Goal: Find specific page/section: Find specific page/section

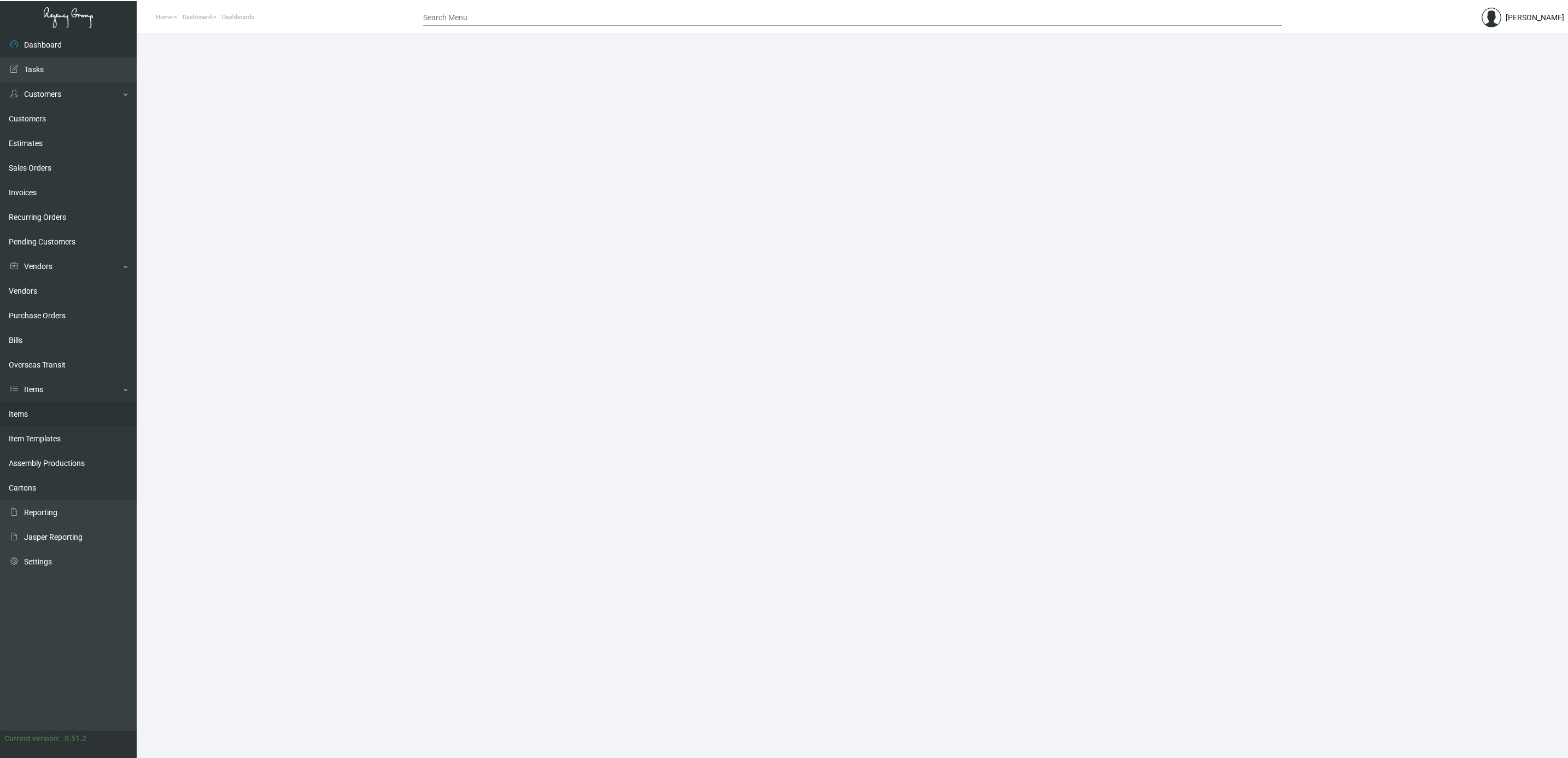
click at [32, 411] on link "Items" at bounding box center [68, 414] width 137 height 24
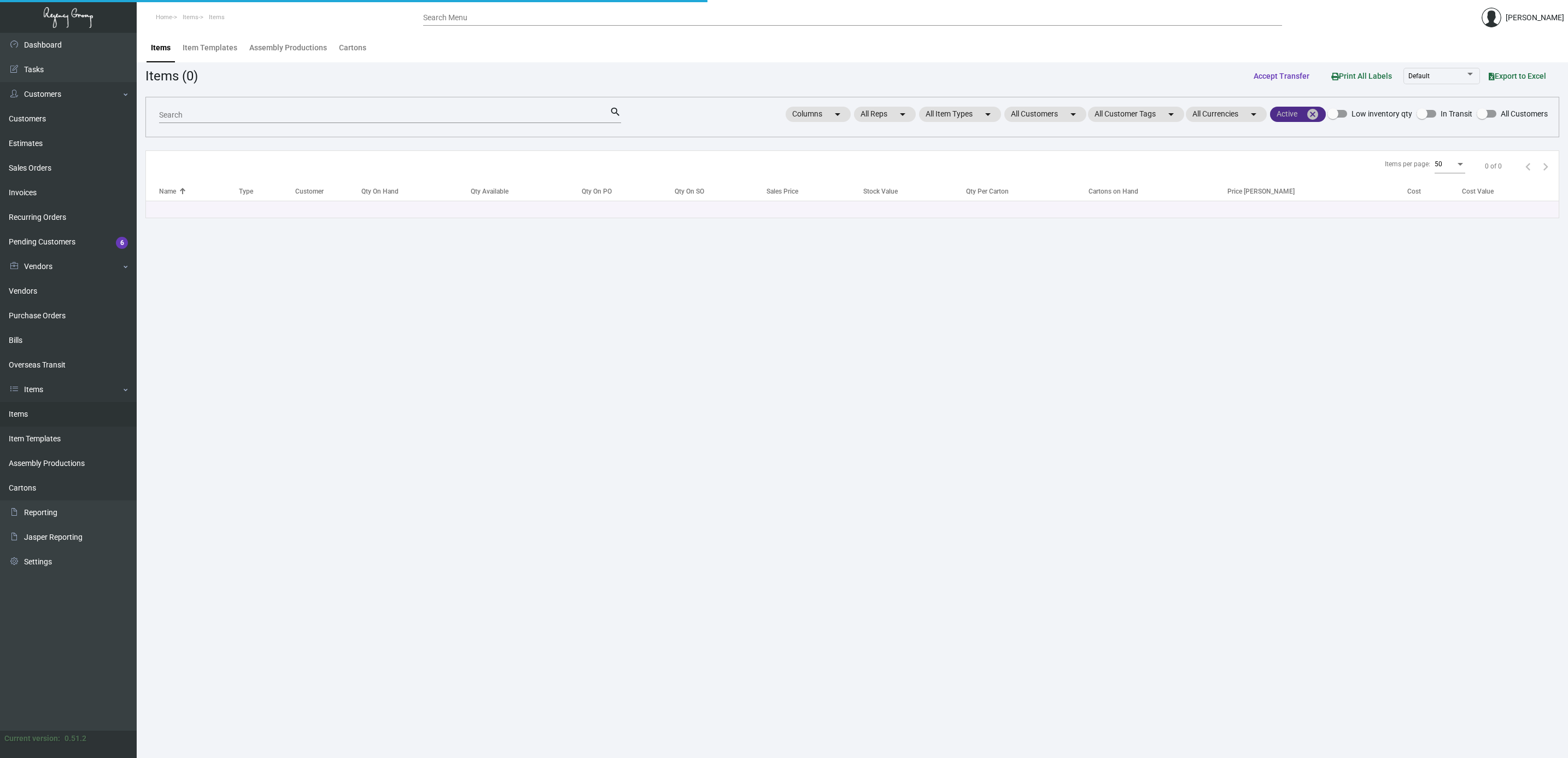
click at [1316, 112] on mat-icon "cancel" at bounding box center [1313, 114] width 13 height 13
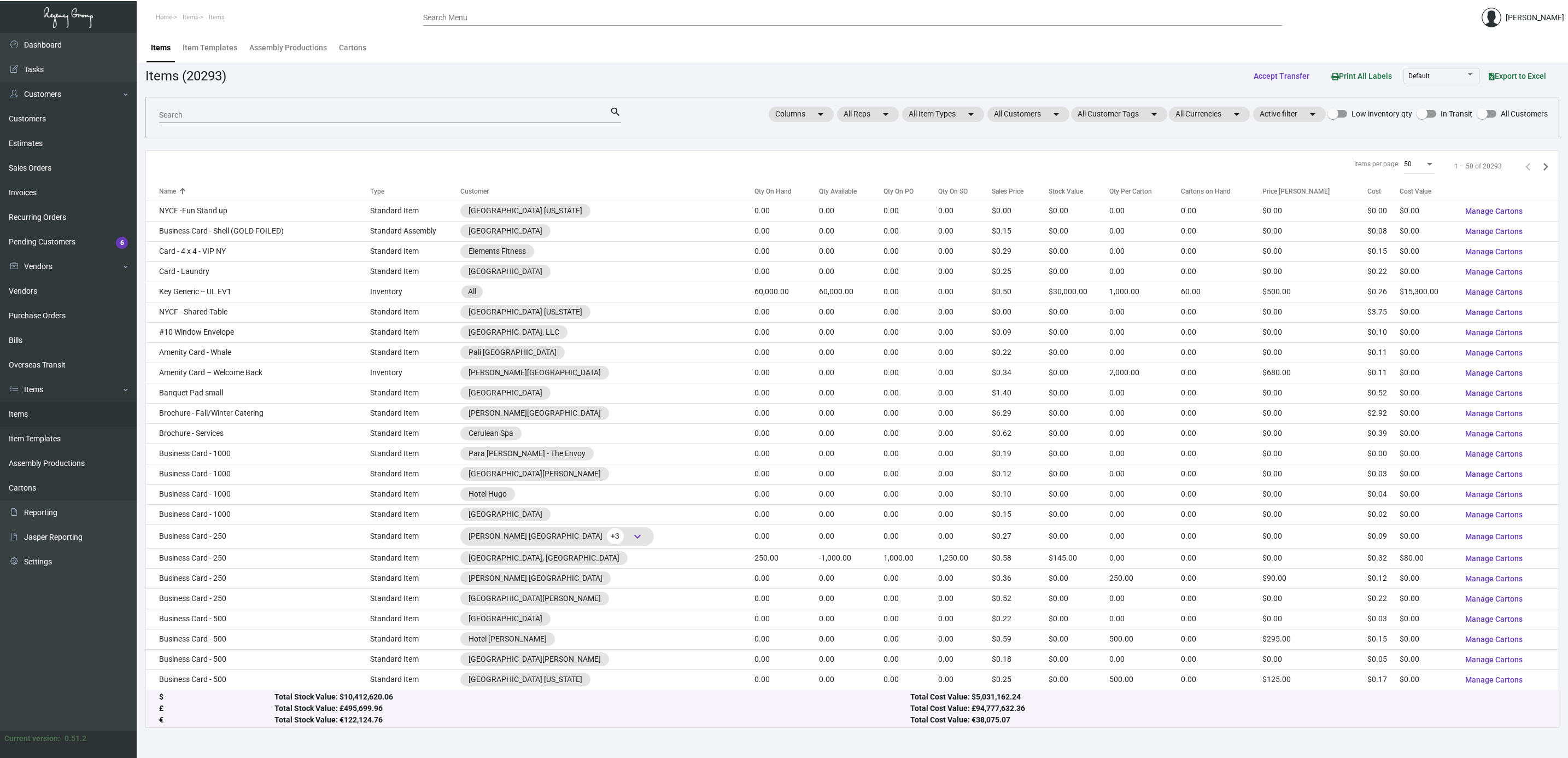
click at [337, 112] on input "Search" at bounding box center [384, 116] width 451 height 9
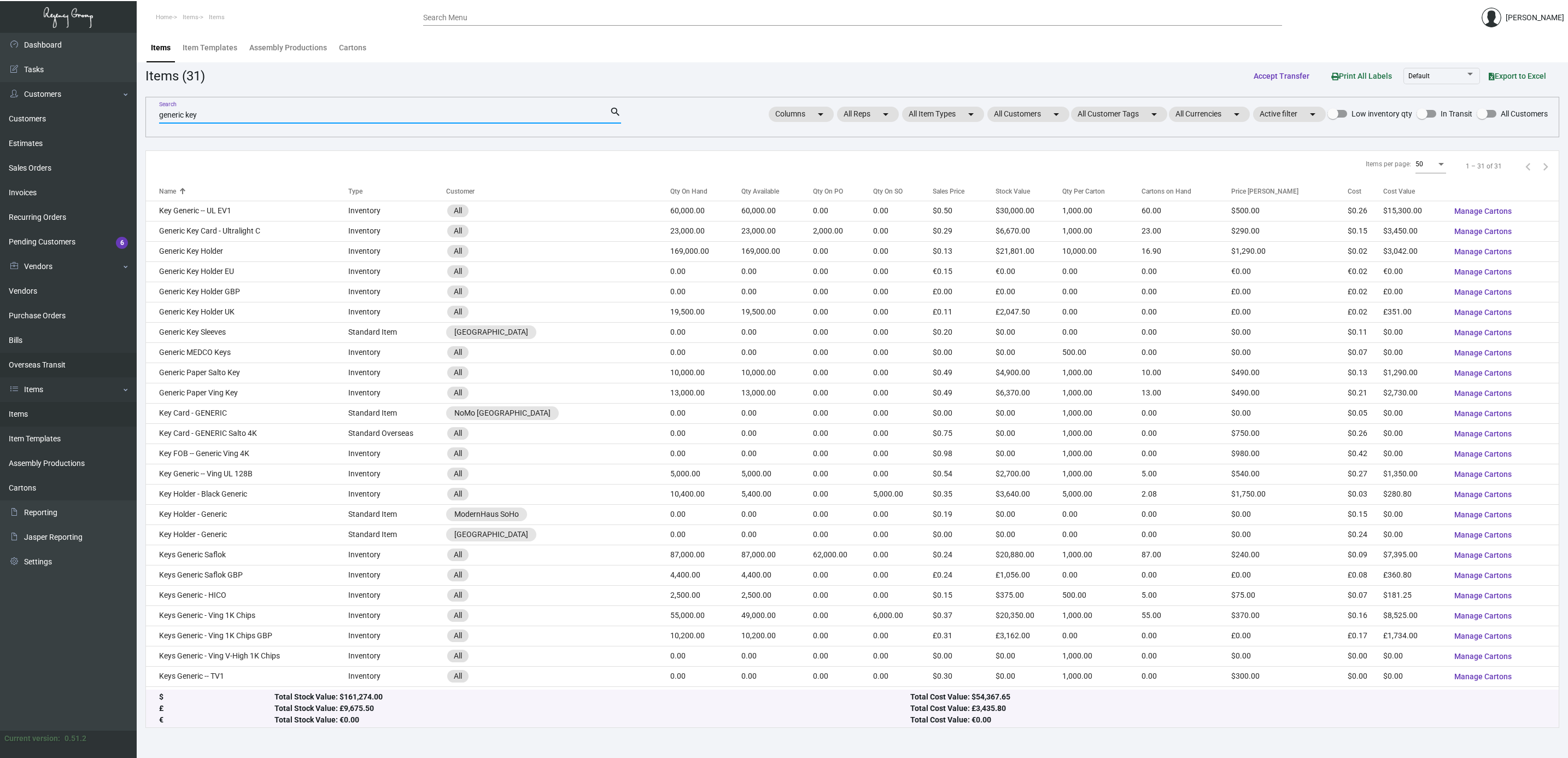
type input "generic key"
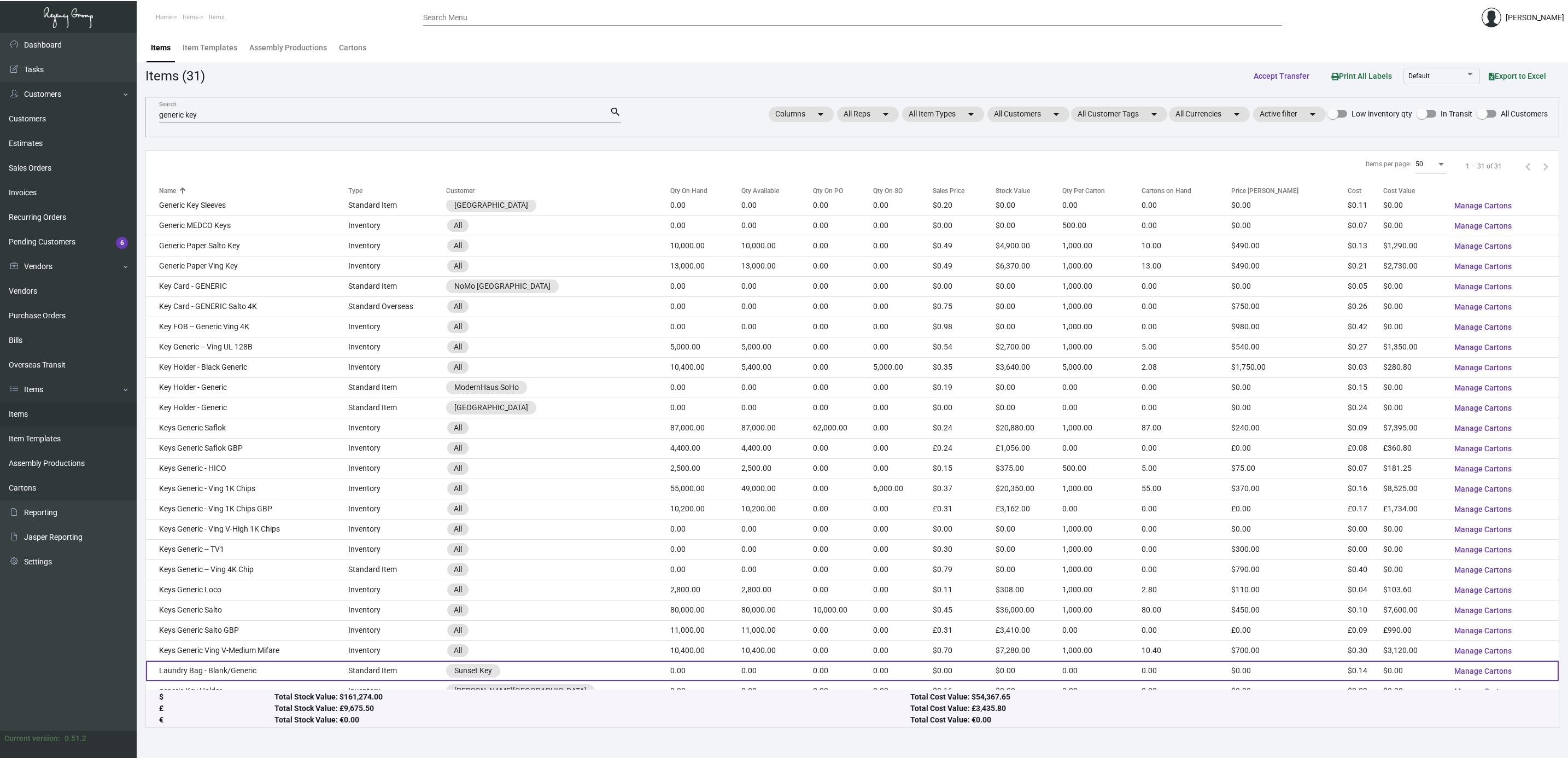
scroll to position [148, 0]
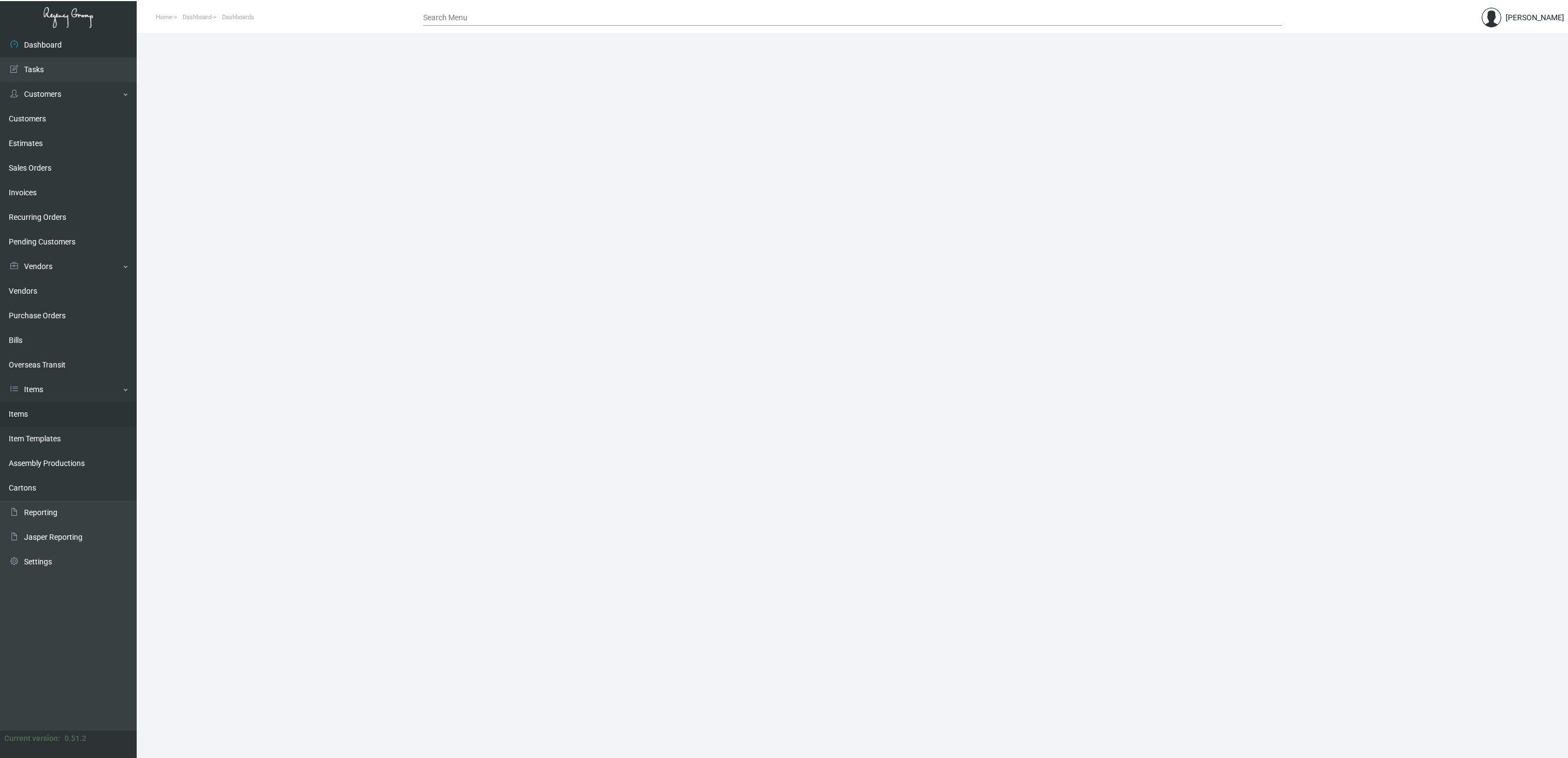
click at [28, 414] on link "Items" at bounding box center [68, 414] width 137 height 24
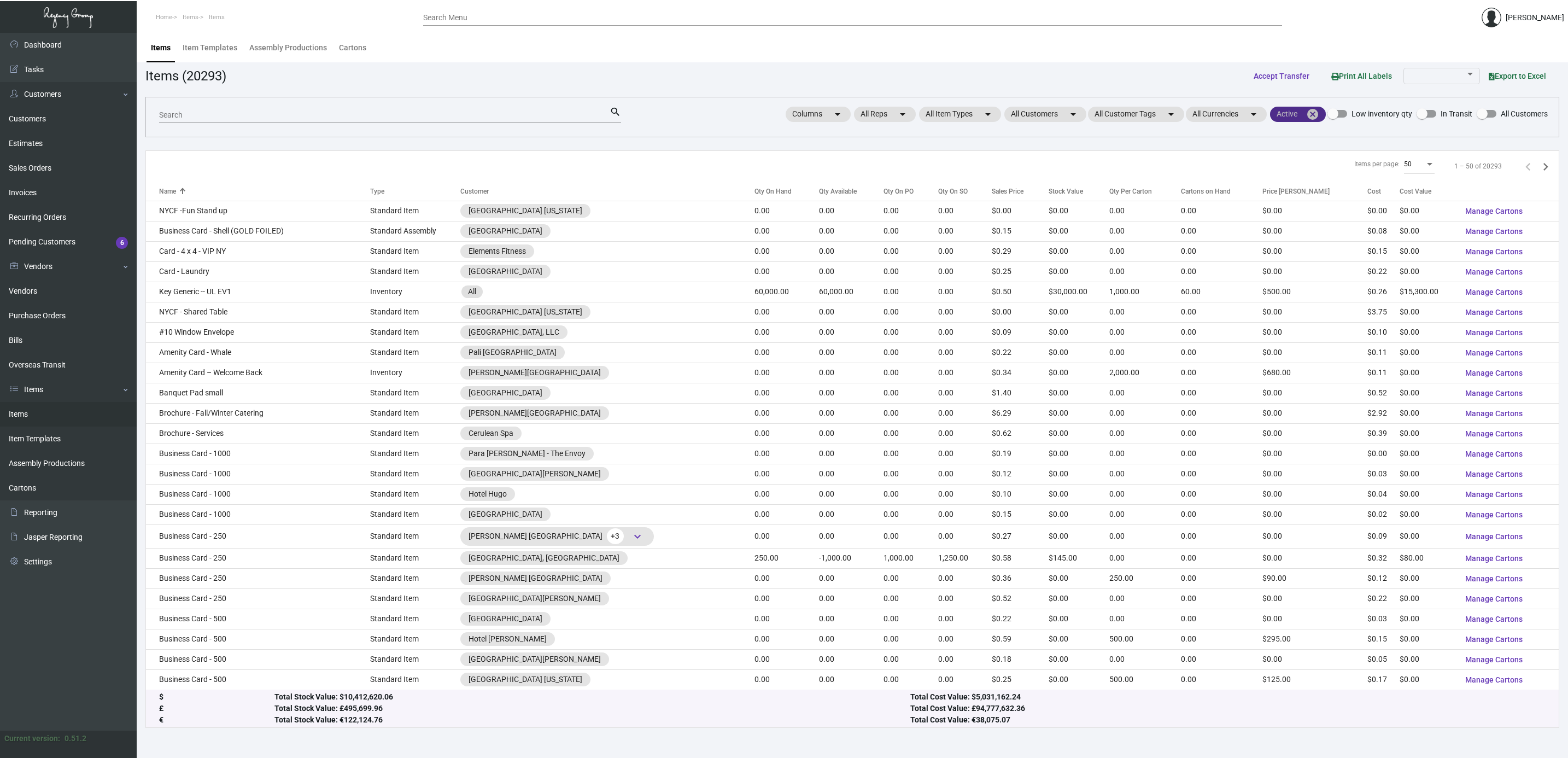
click at [1316, 120] on mat-icon "cancel" at bounding box center [1313, 114] width 13 height 13
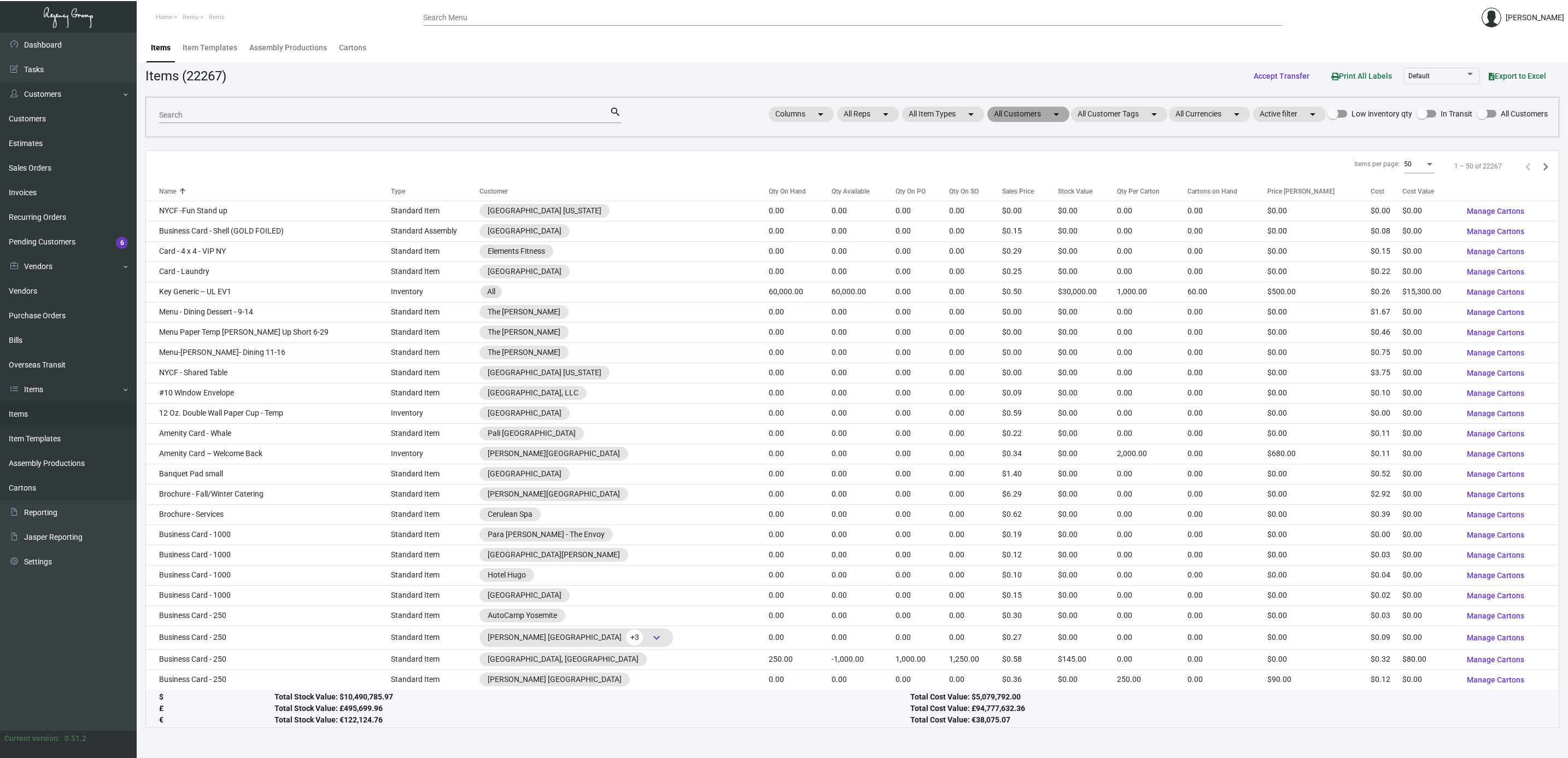
click at [1014, 113] on mat-chip "All Customers arrow_drop_down" at bounding box center [1029, 114] width 82 height 15
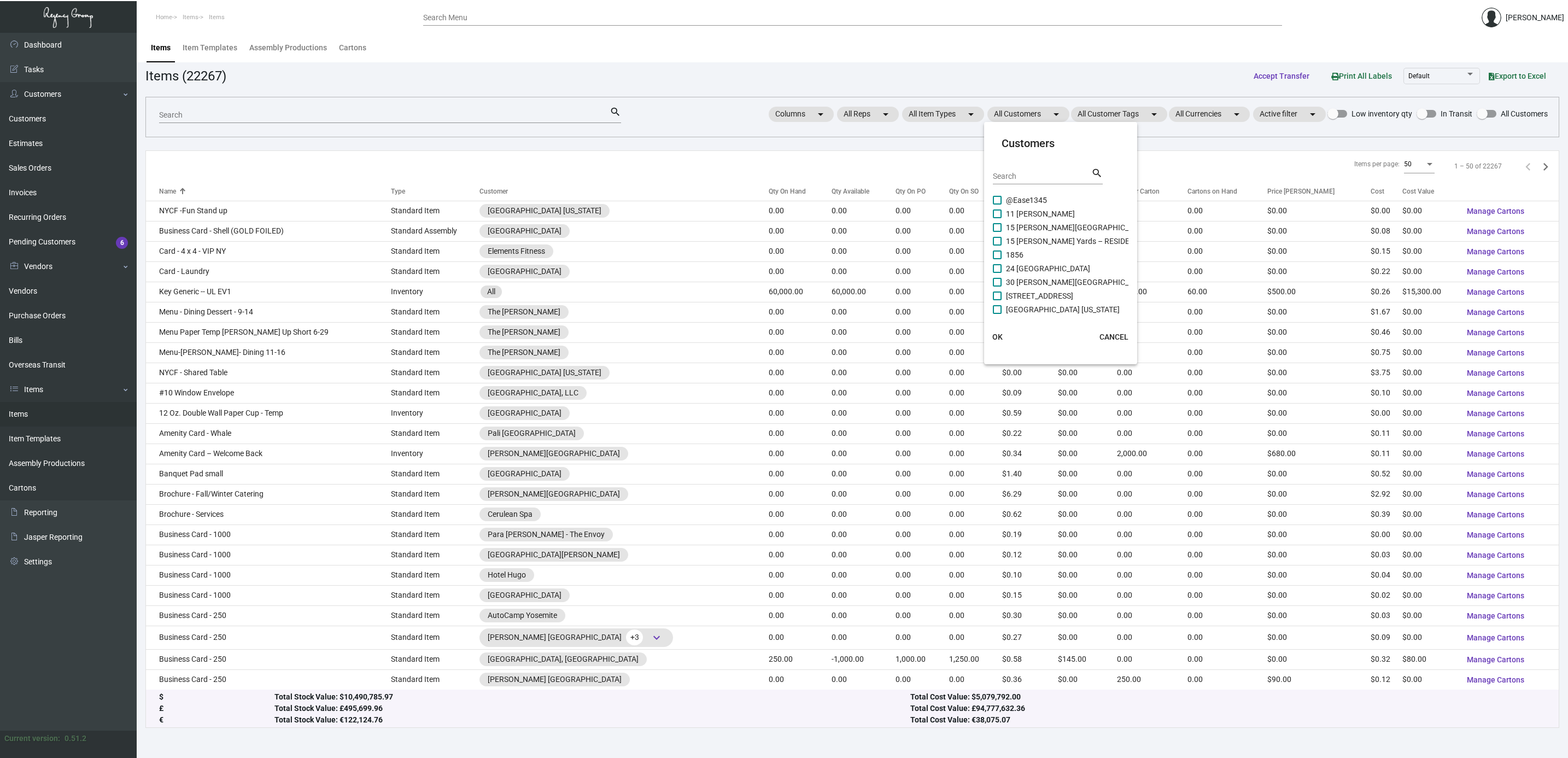
click at [1004, 179] on input "Search" at bounding box center [1042, 177] width 98 height 9
type input "publi"
